Goal: Transaction & Acquisition: Purchase product/service

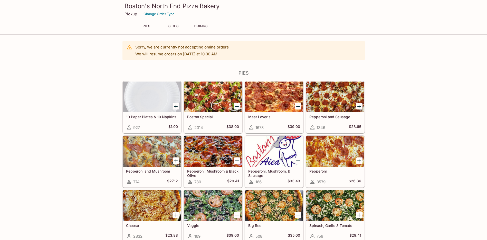
drag, startPoint x: 111, startPoint y: 77, endPoint x: 391, endPoint y: 152, distance: 290.0
click at [360, 105] on icon "Add Pepperoni and Sausage" at bounding box center [359, 106] width 6 height 6
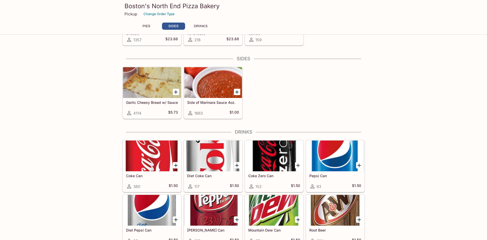
scroll to position [367, 0]
